Goal: Check status: Check status

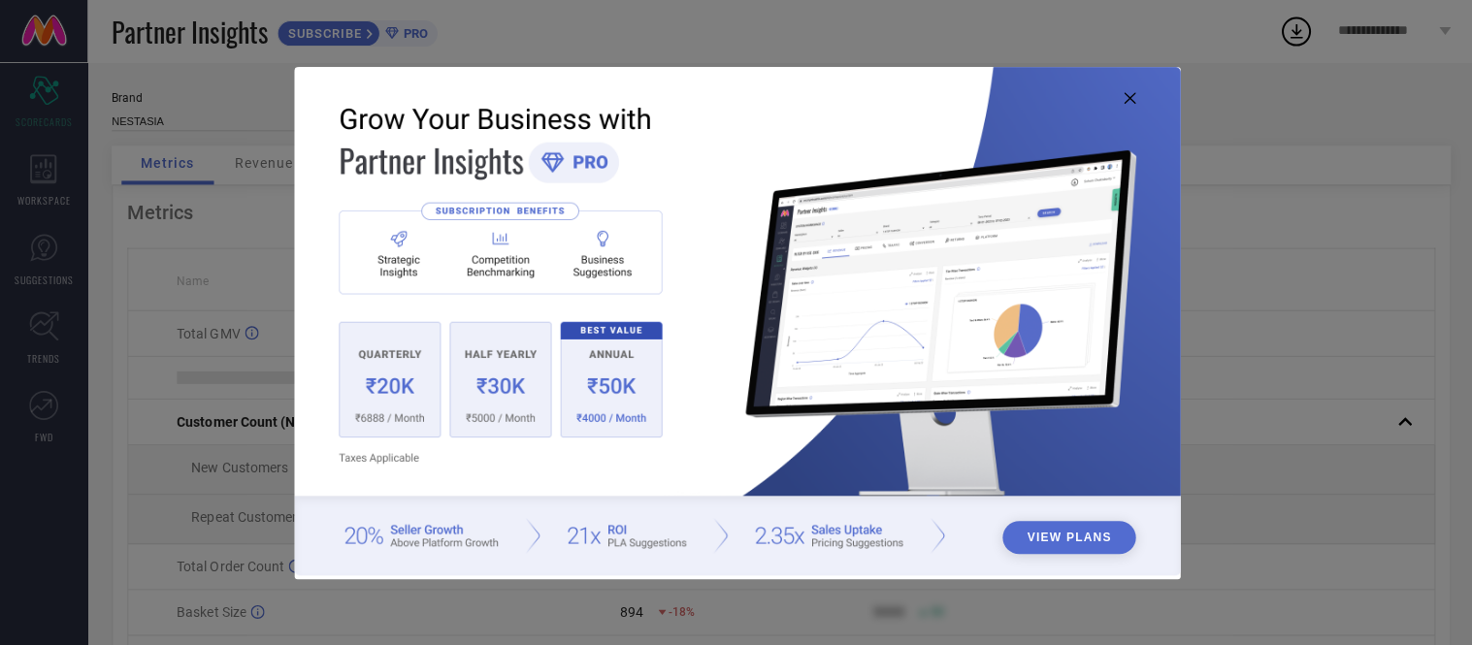
click at [1132, 100] on icon at bounding box center [1128, 98] width 12 height 12
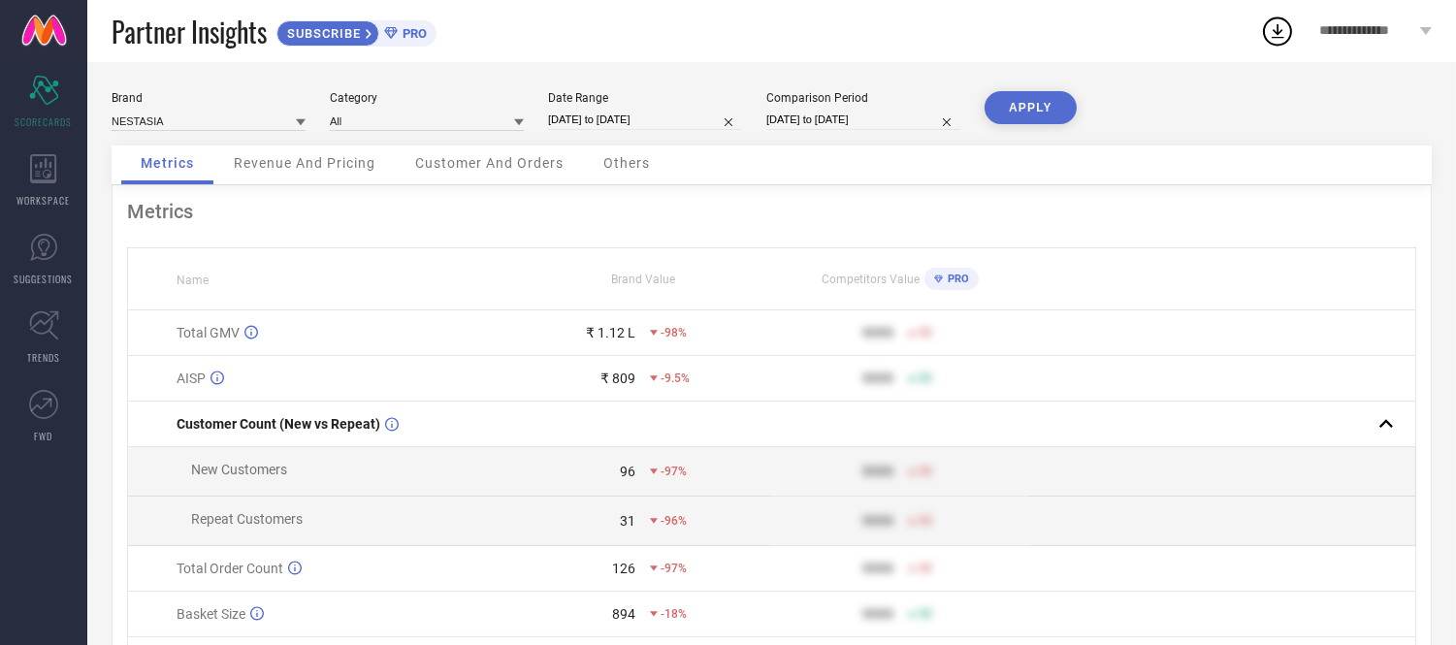
select select "7"
select select "2025"
select select "8"
select select "2025"
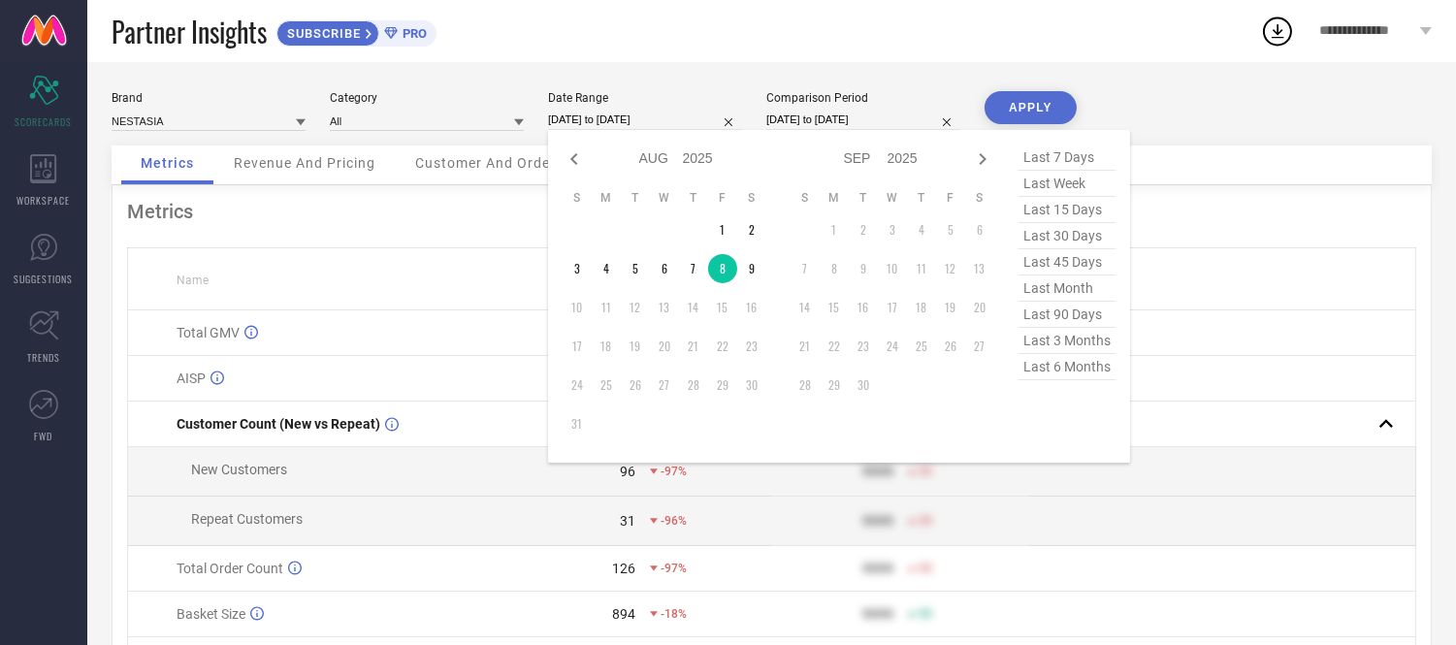
click at [643, 111] on input "[DATE] to [DATE]" at bounding box center [645, 120] width 194 height 20
click at [752, 274] on td "9" at bounding box center [751, 268] width 29 height 29
type input "[DATE] to [DATE]"
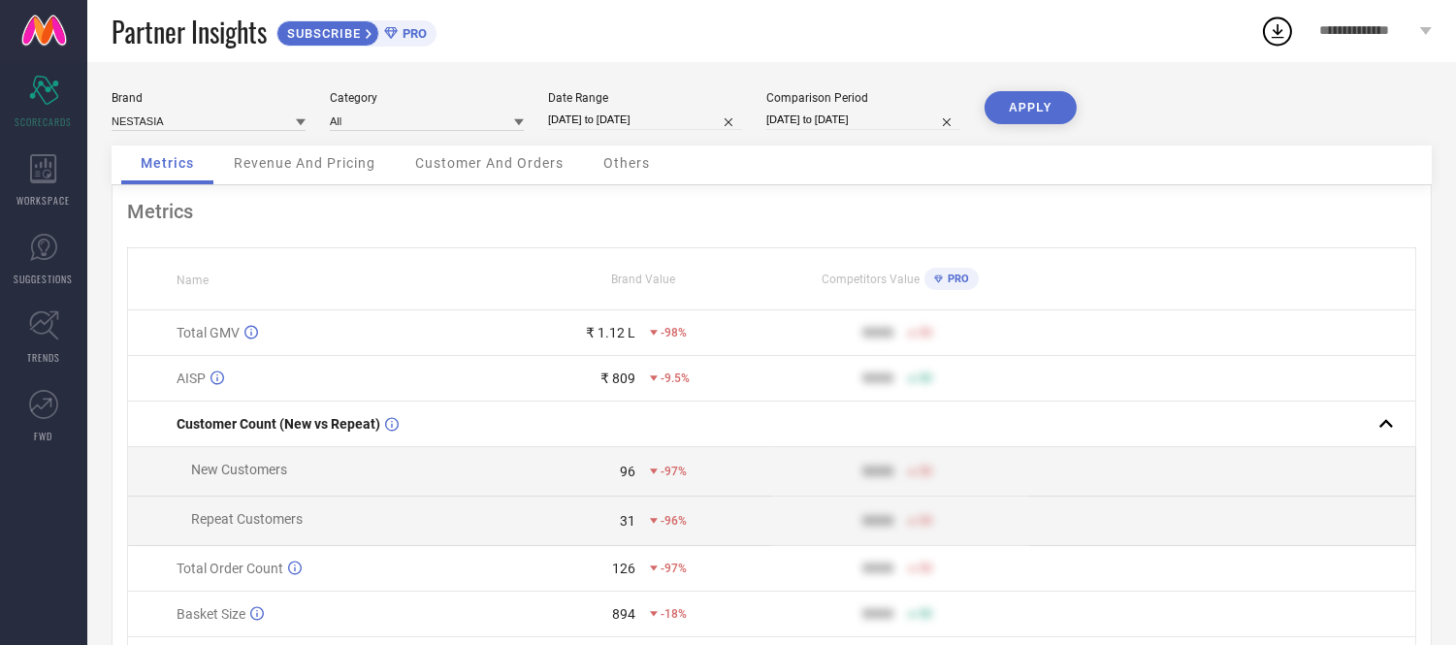
click at [1045, 102] on button "APPLY" at bounding box center [1031, 107] width 92 height 33
click at [650, 160] on div "Others" at bounding box center [626, 165] width 85 height 39
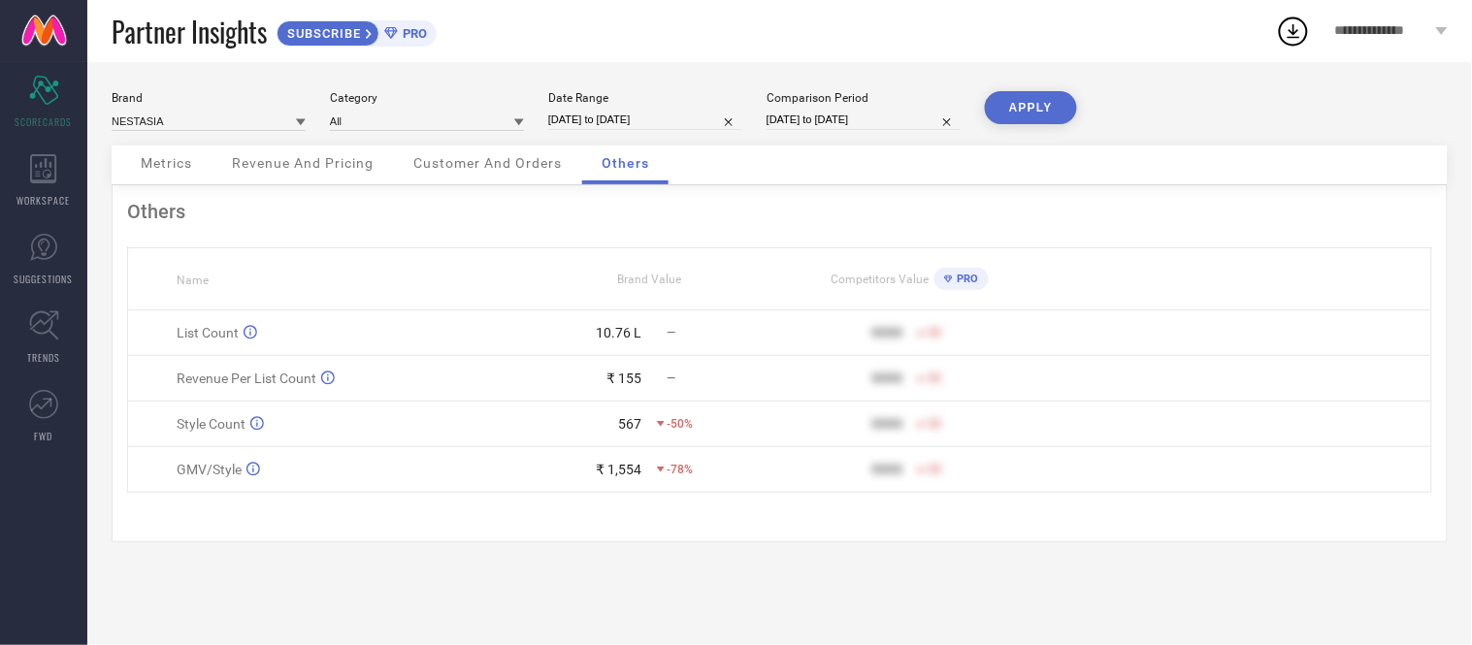
click at [668, 288] on th "Brand Value" at bounding box center [649, 279] width 261 height 62
